Goal: Check status

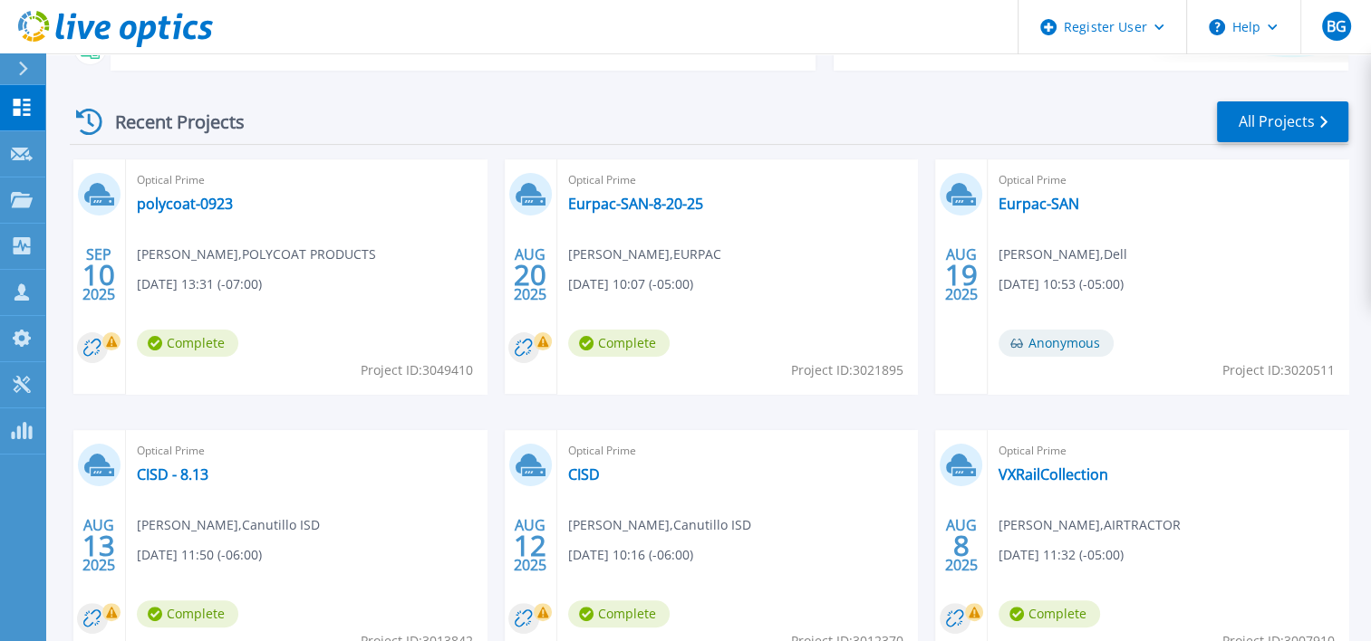
scroll to position [308, 0]
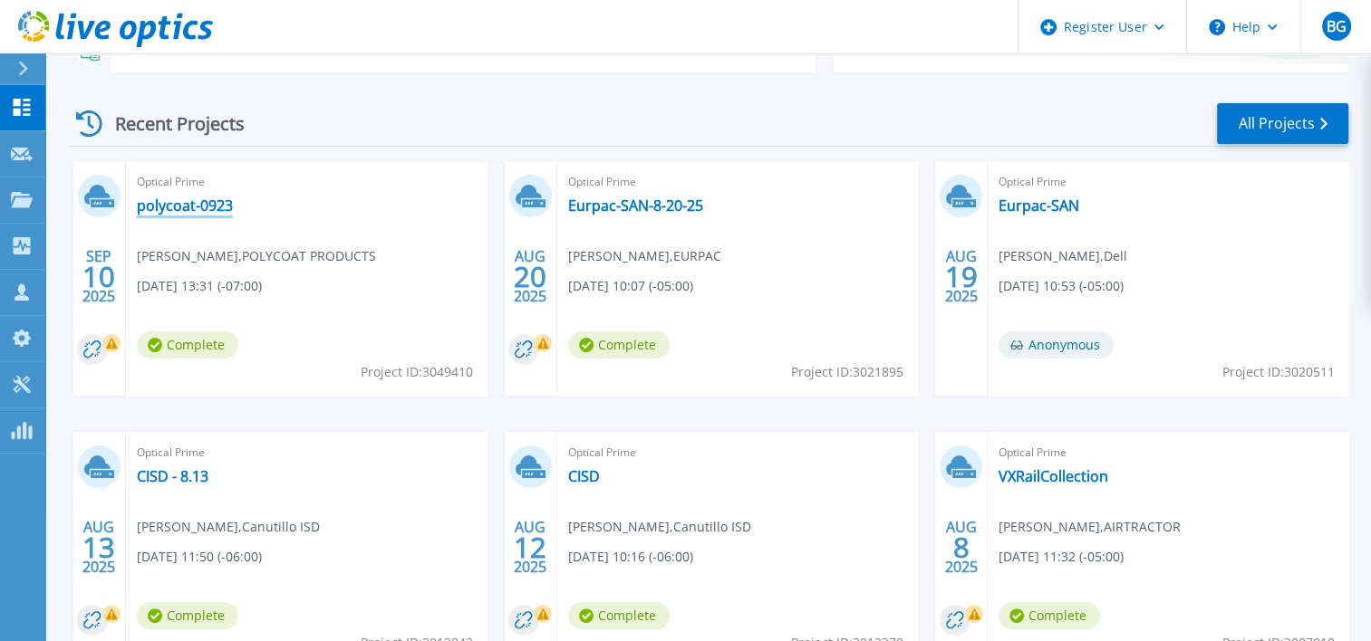
click at [212, 203] on link "polycoat-0923" at bounding box center [185, 206] width 96 height 18
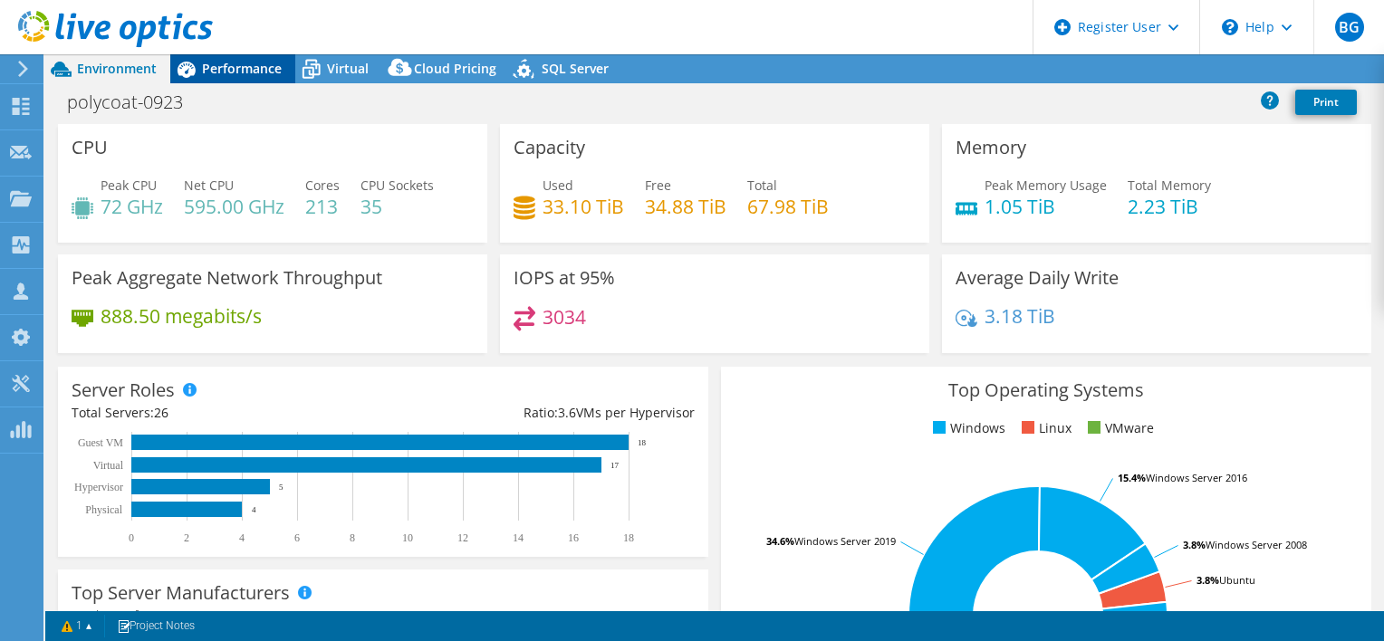
click at [248, 62] on span "Performance" at bounding box center [242, 68] width 80 height 17
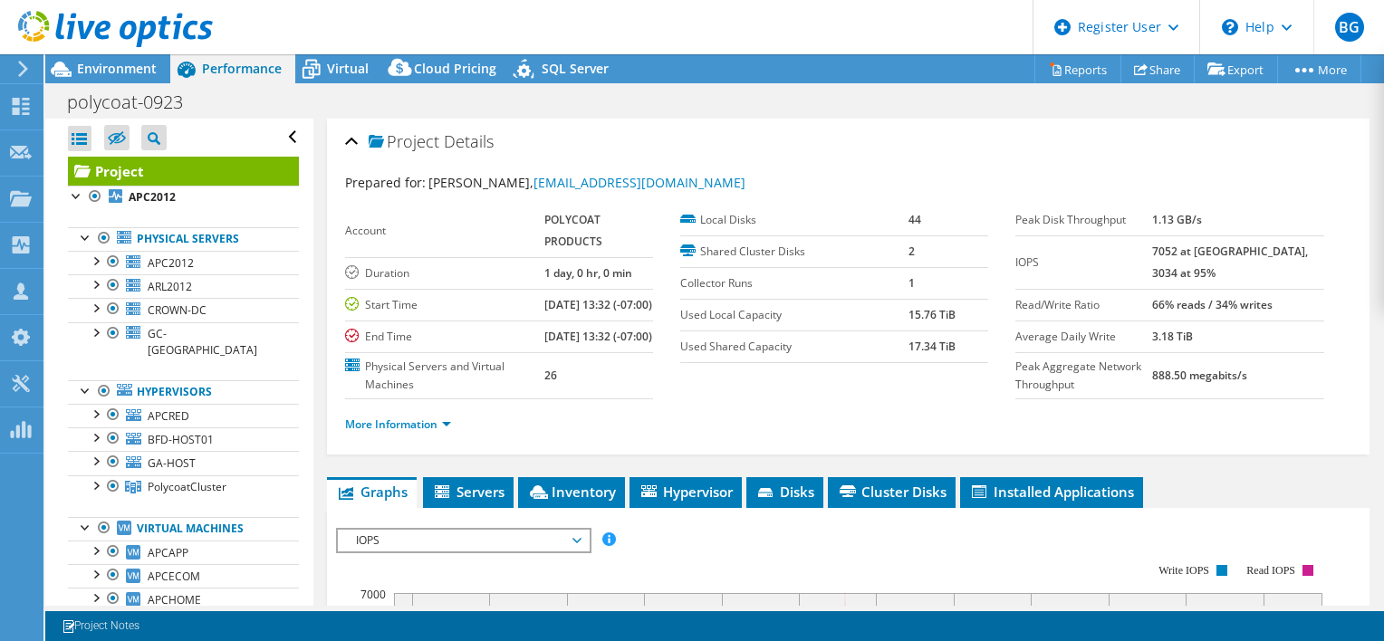
select select "USWest"
click at [127, 70] on span "Environment" at bounding box center [117, 68] width 80 height 17
